Goal: Information Seeking & Learning: Learn about a topic

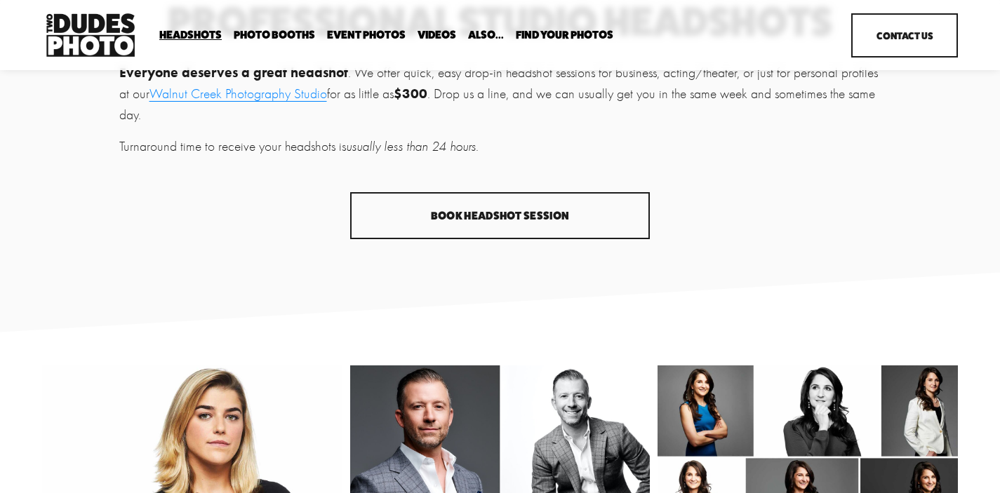
scroll to position [8, 0]
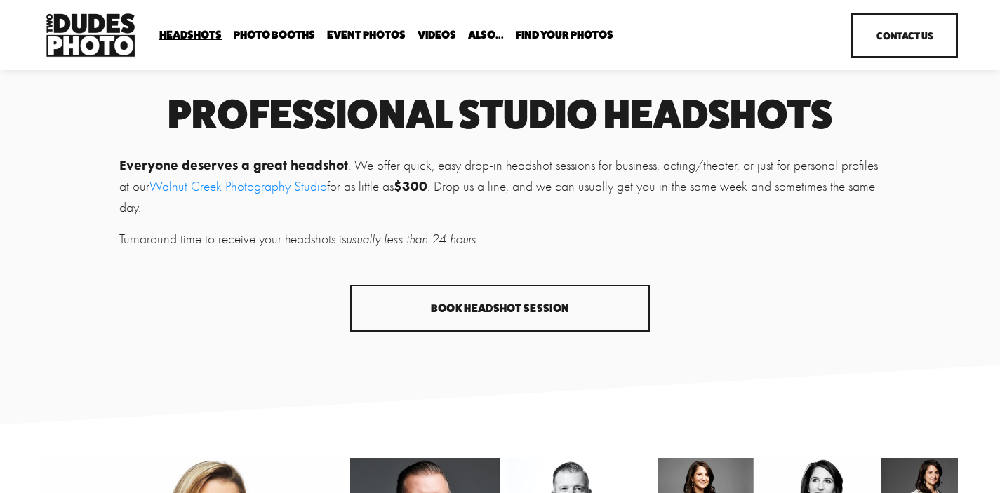
click at [0, 0] on span "Drop-In Headshot Sessions" at bounding box center [0, 0] width 0 height 0
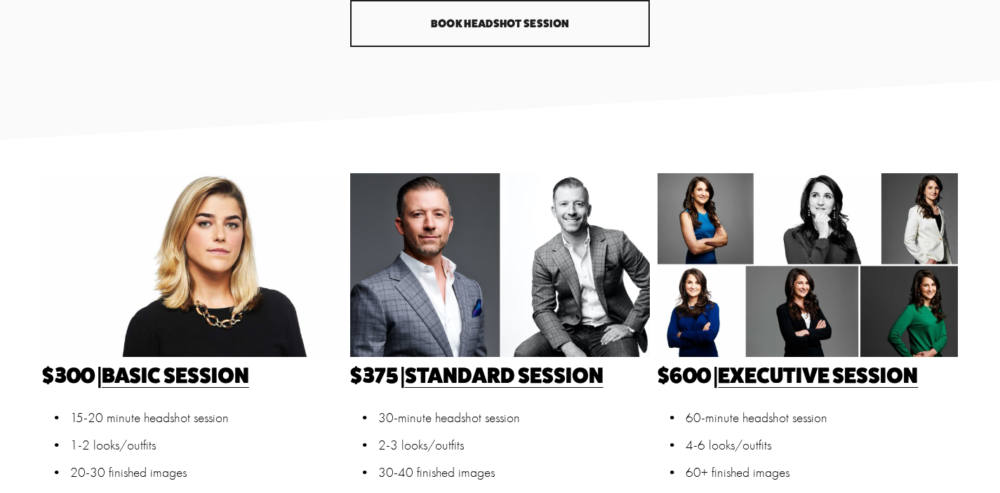
scroll to position [295, 0]
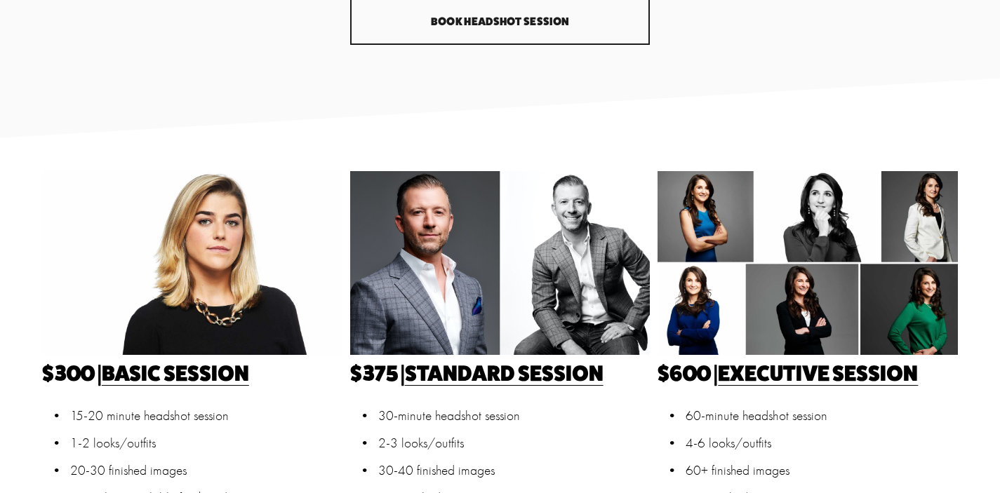
click at [533, 373] on link "Standard Session" at bounding box center [504, 373] width 199 height 26
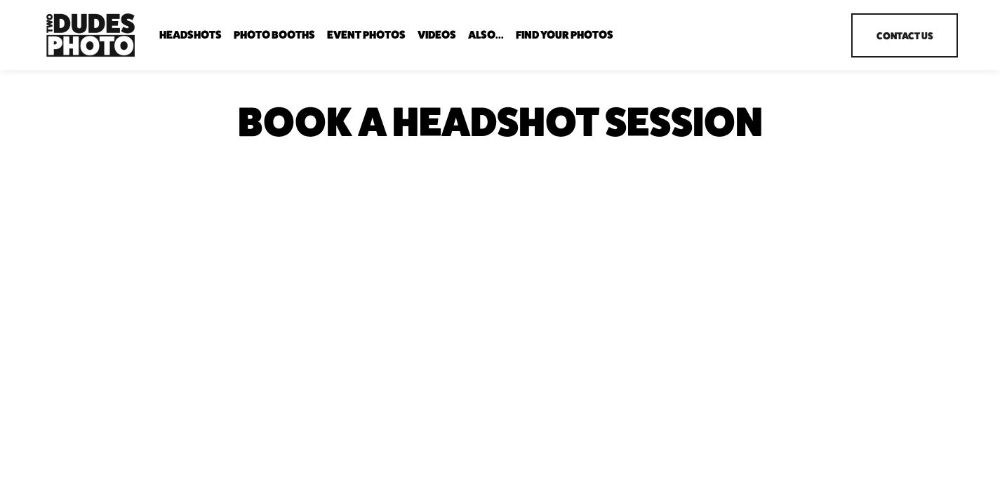
click at [0, 0] on link "Headshots" at bounding box center [0, 0] width 0 height 0
click at [182, 35] on span "Headshots" at bounding box center [190, 34] width 62 height 11
click at [0, 0] on span "Drop-In Headshot Sessions" at bounding box center [0, 0] width 0 height 0
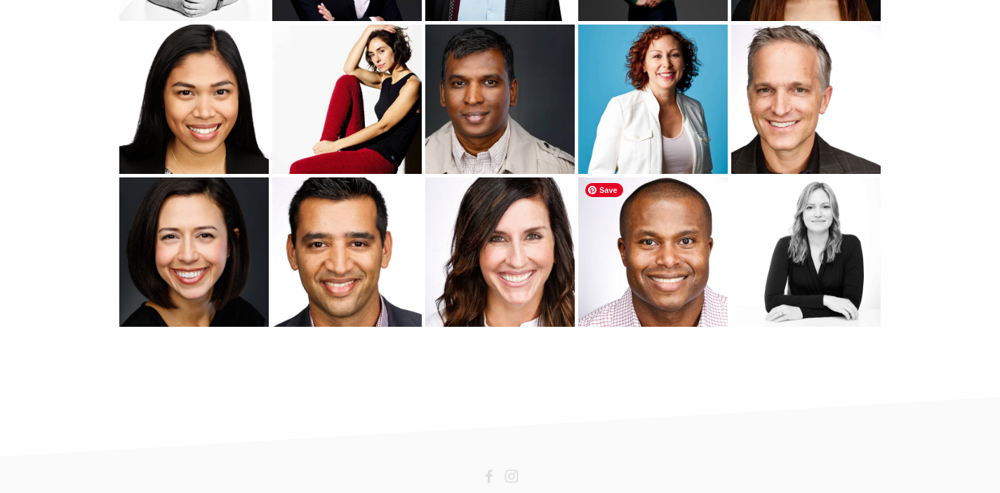
scroll to position [2344, 0]
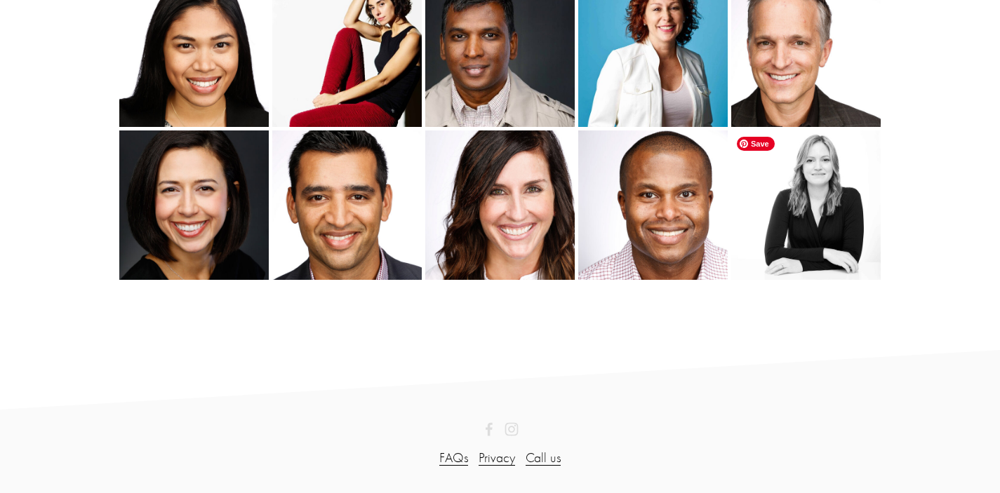
click at [814, 246] on img at bounding box center [805, 206] width 151 height 150
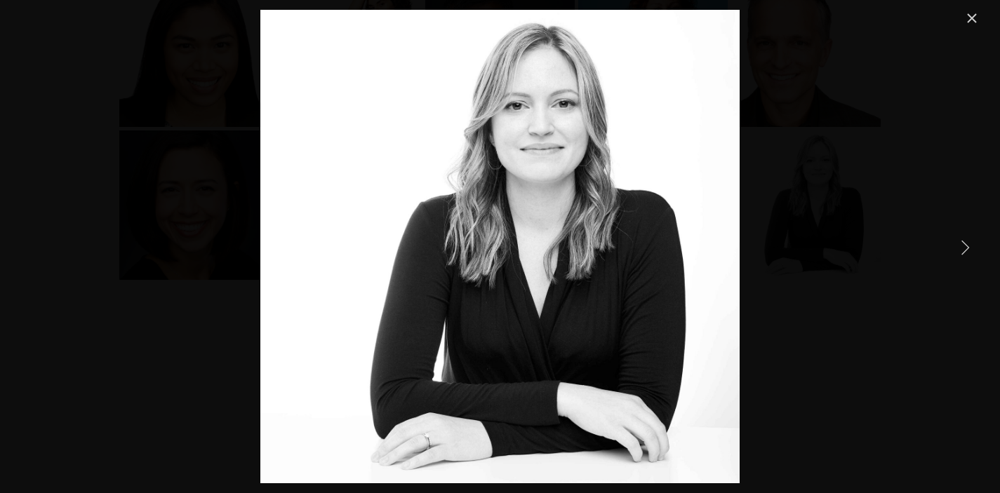
click at [976, 25] on link "Close" at bounding box center [972, 18] width 17 height 17
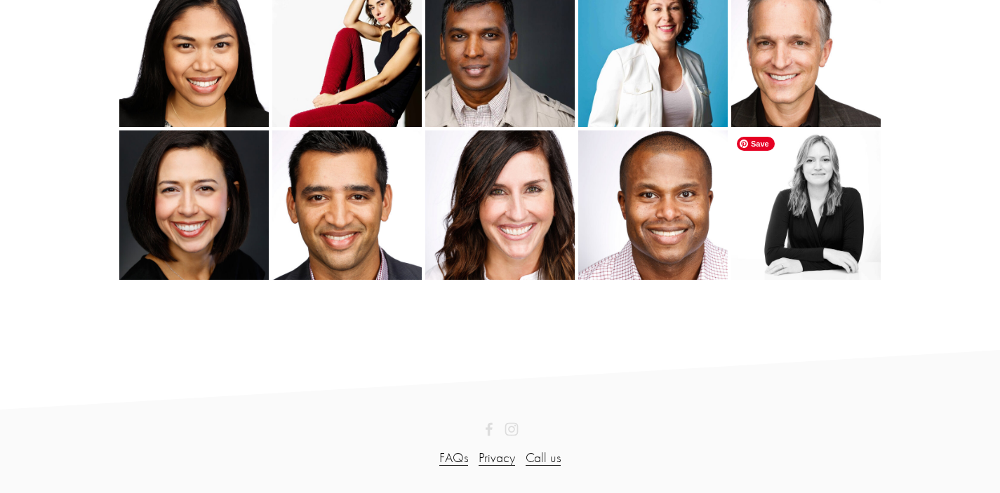
click at [792, 233] on img at bounding box center [805, 206] width 151 height 150
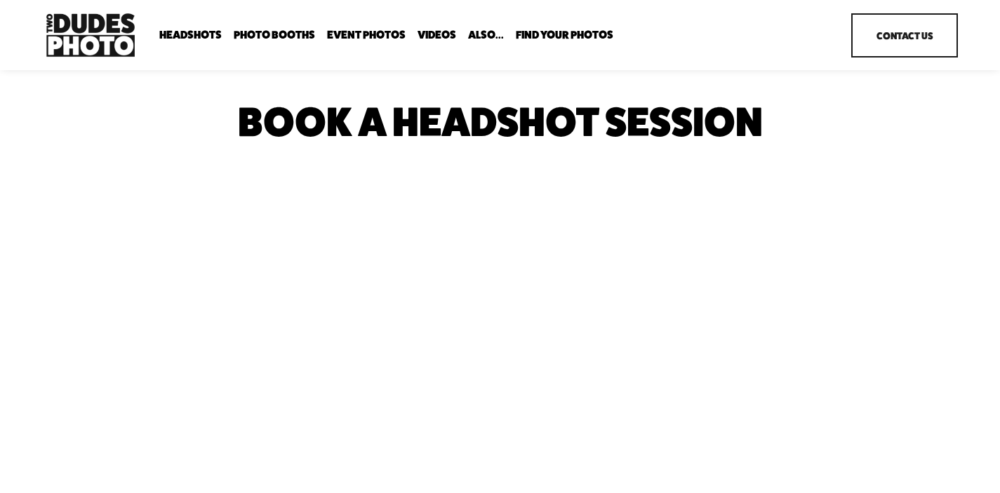
click at [0, 0] on span "Drop-In Headshot Sessions" at bounding box center [0, 0] width 0 height 0
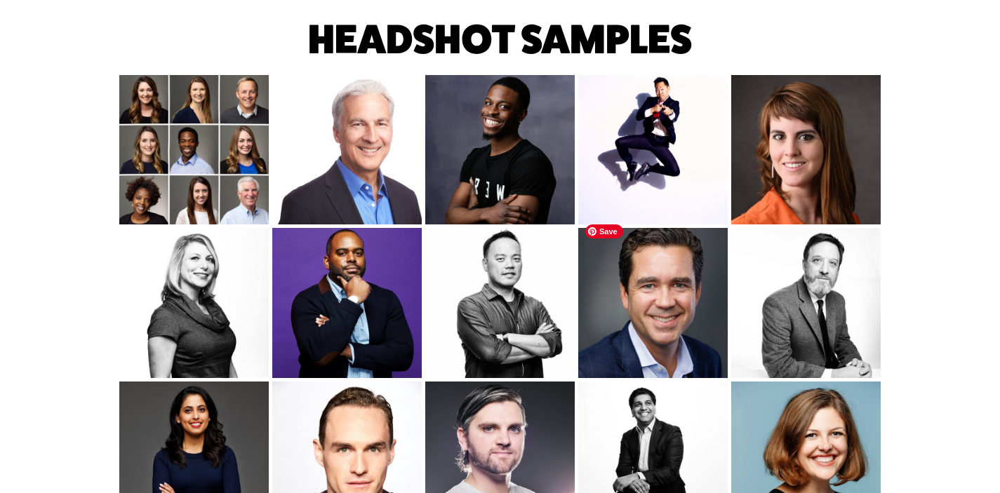
scroll to position [1677, 0]
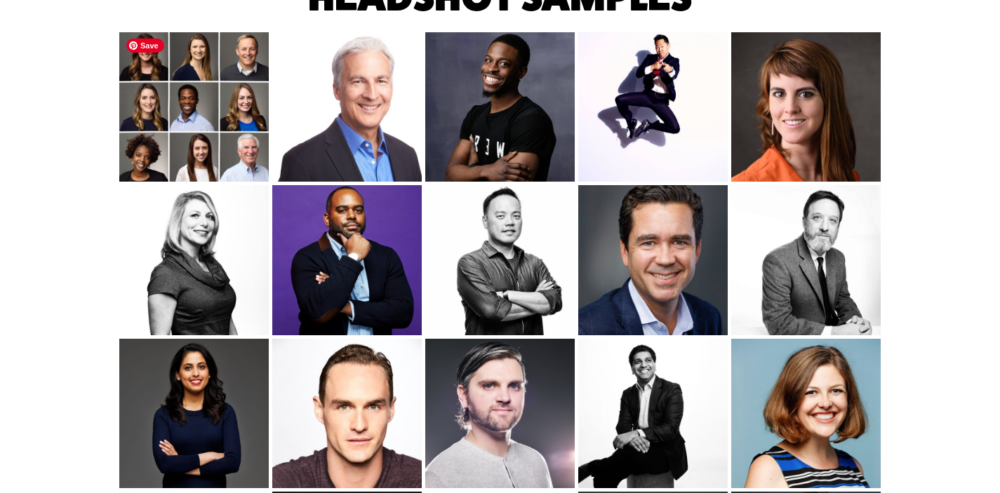
click at [233, 152] on img at bounding box center [194, 107] width 150 height 150
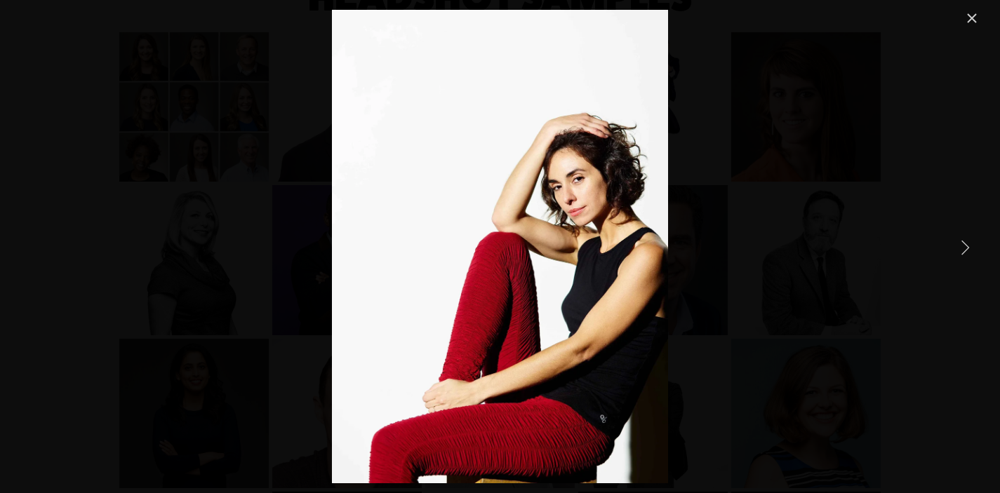
click at [759, 174] on div "Gallery" at bounding box center [500, 247] width 960 height 474
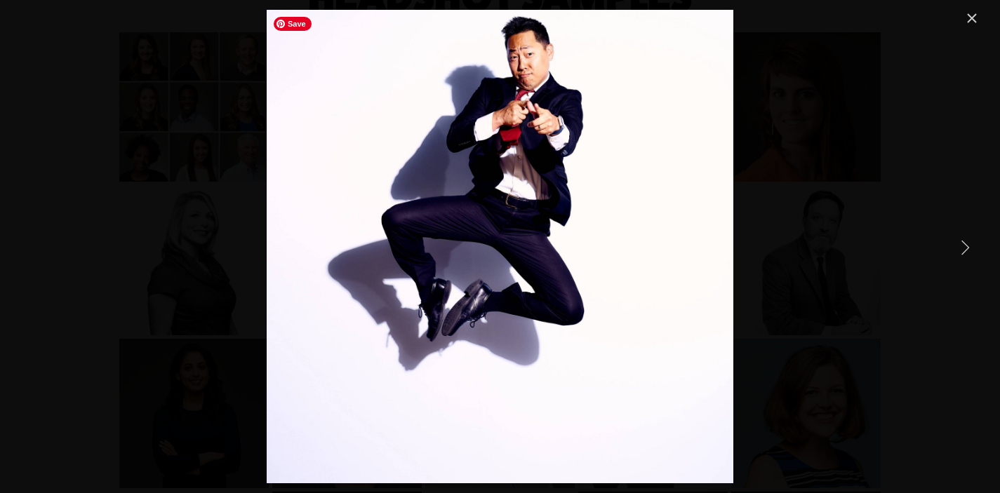
click at [627, 232] on img "Gallery" at bounding box center [500, 247] width 466 height 474
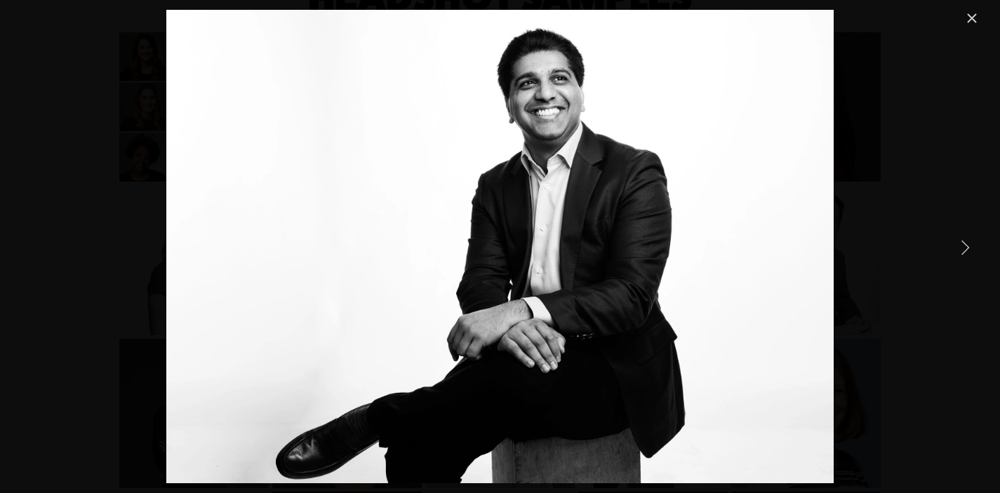
click at [968, 251] on link "Next Item" at bounding box center [965, 247] width 31 height 31
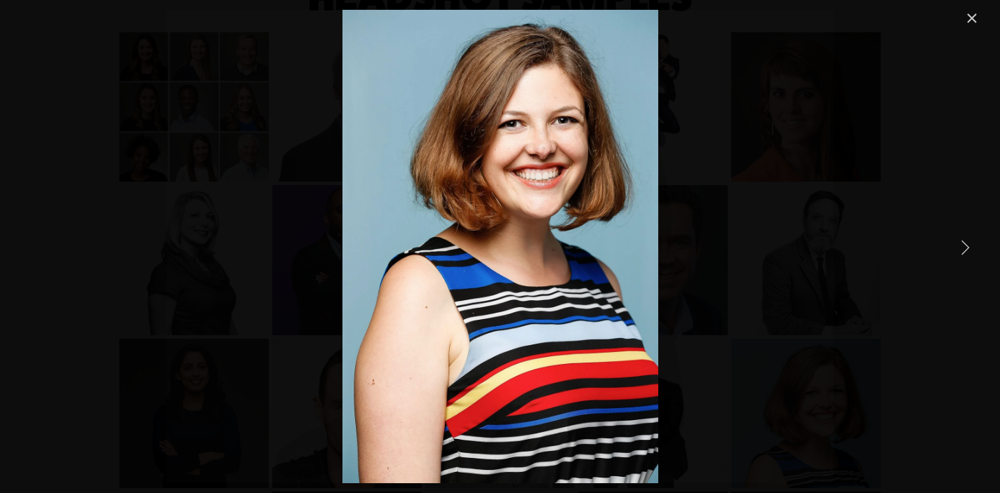
click at [968, 251] on link "Next Item" at bounding box center [965, 247] width 31 height 31
